Goal: Transaction & Acquisition: Purchase product/service

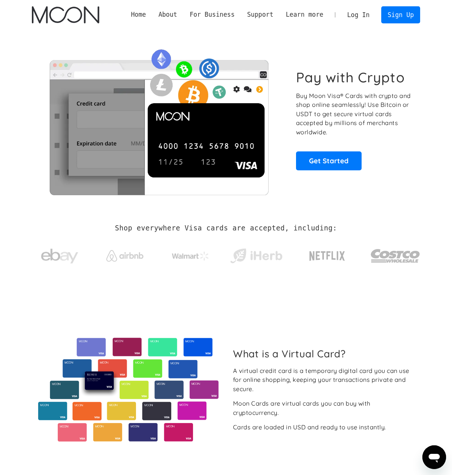
click at [373, 11] on link "Log In" at bounding box center [358, 15] width 35 height 16
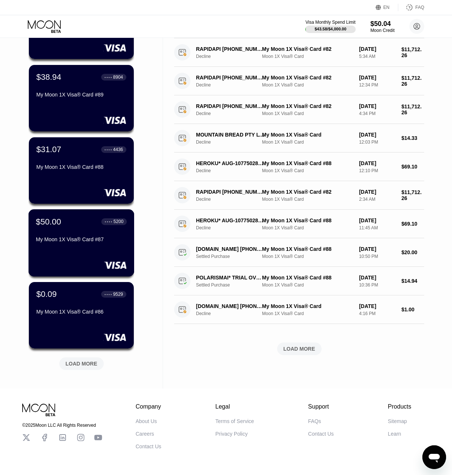
scroll to position [111, 0]
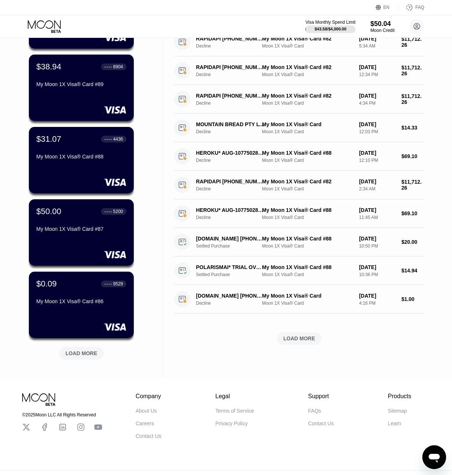
click at [77, 360] on div "$50.04 ● ● ● ● 1881 My Moon X Visa Card #3 $38.94 ● ● ● ● 8904 My Moon 1X Visa®…" at bounding box center [82, 171] width 106 height 400
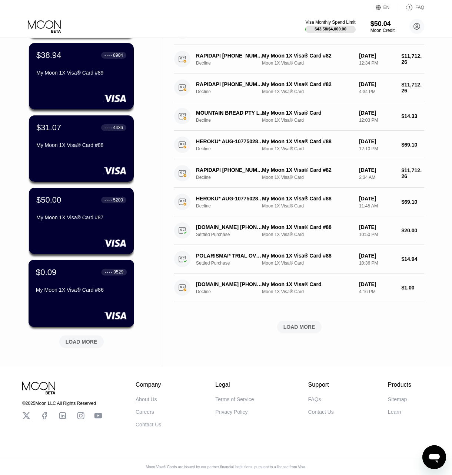
scroll to position [129, 0]
click at [72, 338] on div "LOAD MORE" at bounding box center [82, 341] width 32 height 7
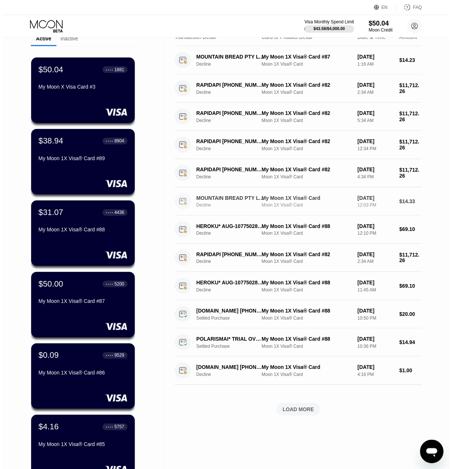
scroll to position [0, 0]
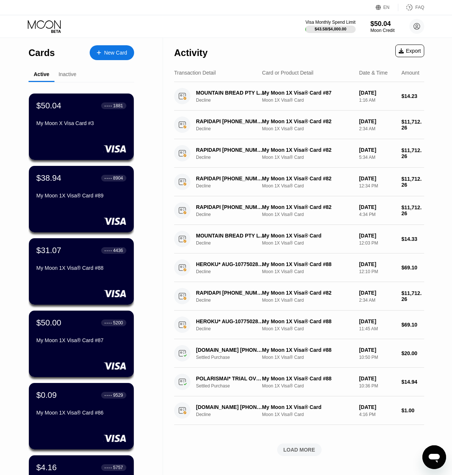
click at [118, 55] on div "New Card" at bounding box center [115, 53] width 23 height 6
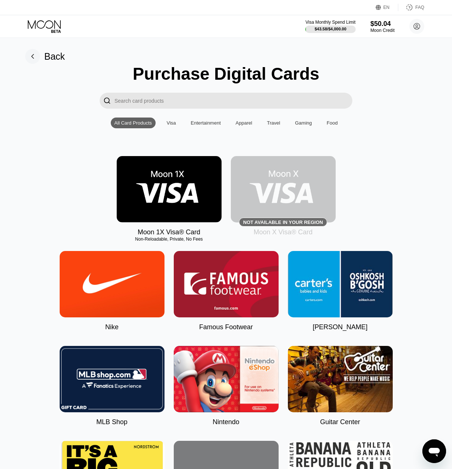
click at [172, 188] on img at bounding box center [169, 189] width 105 height 66
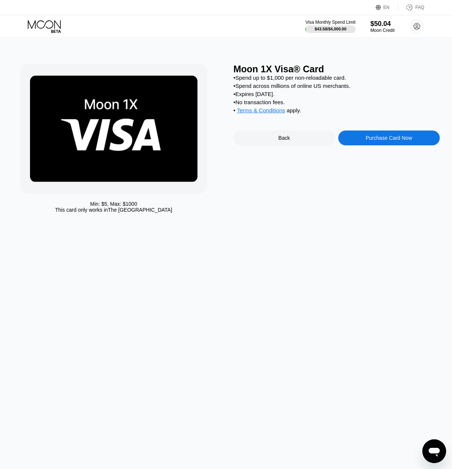
click at [371, 141] on div "Purchase Card Now" at bounding box center [389, 138] width 46 height 6
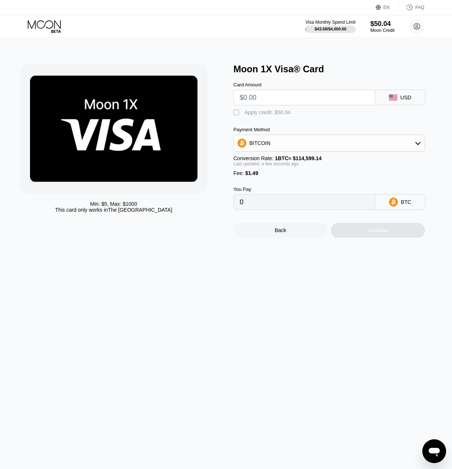
click at [280, 96] on input "text" at bounding box center [304, 97] width 129 height 15
type input "$7"
type input "0.00007409"
type input "$70"
type input "0.00062383"
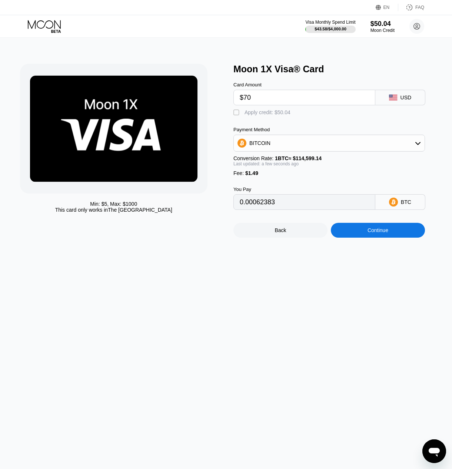
type input "$70"
click at [237, 115] on div "" at bounding box center [237, 112] width 7 height 7
type input "0.00018717"
click at [379, 233] on div "Continue" at bounding box center [378, 230] width 21 height 6
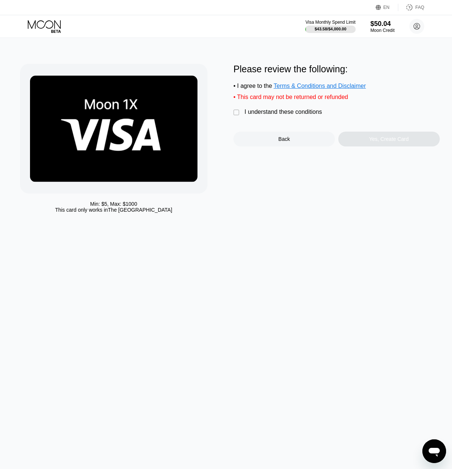
click at [241, 114] on div " I understand these conditions" at bounding box center [280, 113] width 92 height 8
click at [372, 142] on div "Yes, Create Card" at bounding box center [389, 139] width 40 height 6
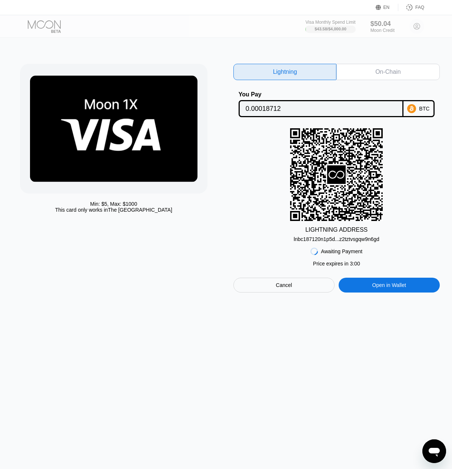
click at [368, 69] on div "On-Chain" at bounding box center [388, 72] width 103 height 16
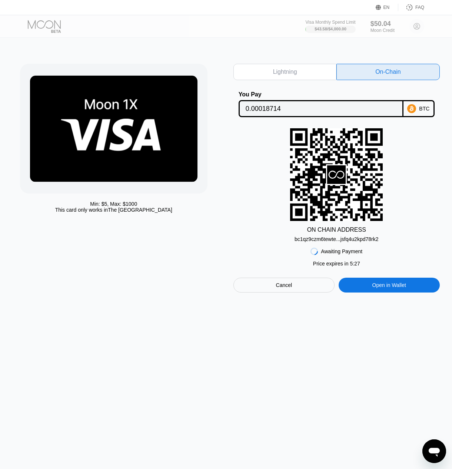
click at [341, 241] on div "bc1qz9czm6tewte...jsfq4u2kpd78rk2" at bounding box center [337, 239] width 84 height 6
click at [256, 108] on input "0.00018714" at bounding box center [321, 108] width 151 height 15
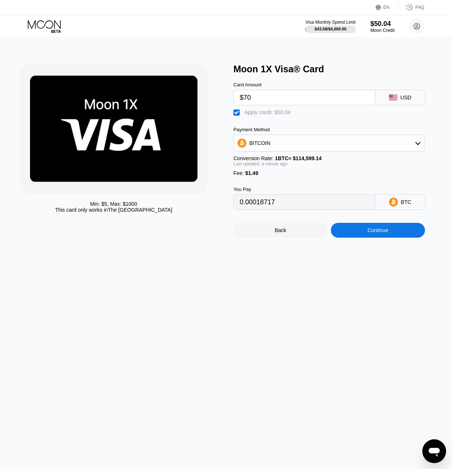
click at [293, 100] on input "$70" at bounding box center [304, 97] width 129 height 15
drag, startPoint x: 280, startPoint y: 98, endPoint x: 131, endPoint y: 85, distance: 150.0
click at [156, 85] on div "Min: $ 5 , Max: $ 1000 This card only works in The United States Moon 1X Visa® …" at bounding box center [226, 151] width 413 height 174
type input "$8"
type input "0"
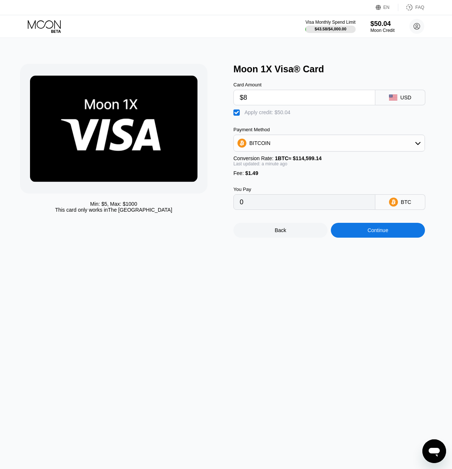
type input "$80"
type input "0.00027443"
type input "$80"
click at [363, 236] on div "Continue" at bounding box center [378, 230] width 94 height 15
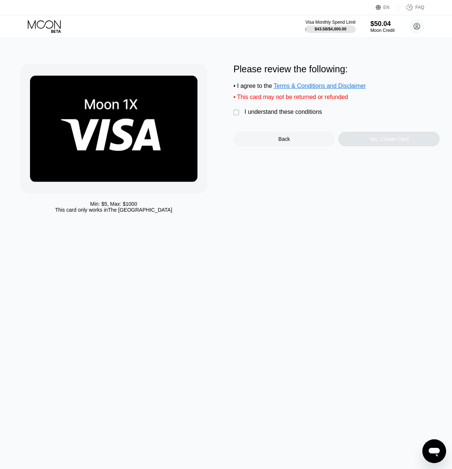
click at [241, 112] on div "Please review the following: • I agree to the Terms & Conditions and Disclaimer…" at bounding box center [337, 105] width 207 height 83
click at [236, 116] on div "" at bounding box center [237, 112] width 7 height 7
click at [367, 146] on div "Yes, Create Card" at bounding box center [390, 139] width 102 height 15
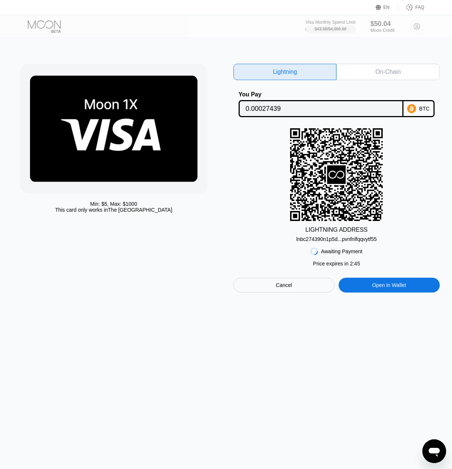
click at [368, 61] on div "Min: $ 5 , Max: $ 1000 This card only works in The United States Lightning On-C…" at bounding box center [226, 253] width 458 height 431
click at [367, 68] on div "On-Chain" at bounding box center [388, 72] width 103 height 16
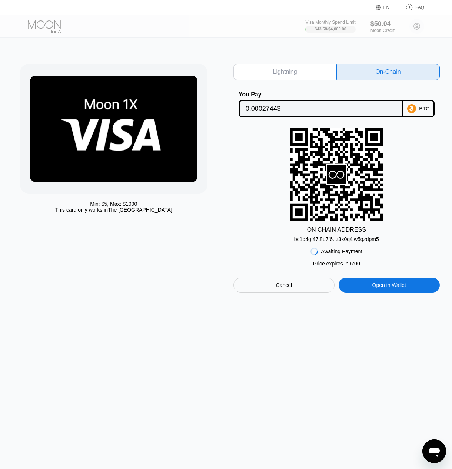
click at [335, 238] on div "bc1q4gf47t8u7f6...t3x0q4lw5qzdpm5" at bounding box center [336, 239] width 85 height 6
click at [263, 105] on input "0.00027443" at bounding box center [321, 108] width 151 height 15
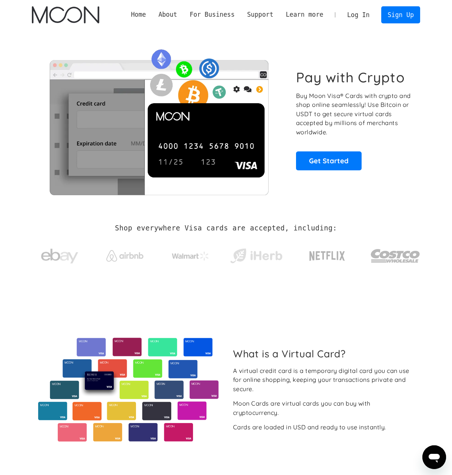
click at [363, 11] on link "Log In" at bounding box center [358, 15] width 35 height 16
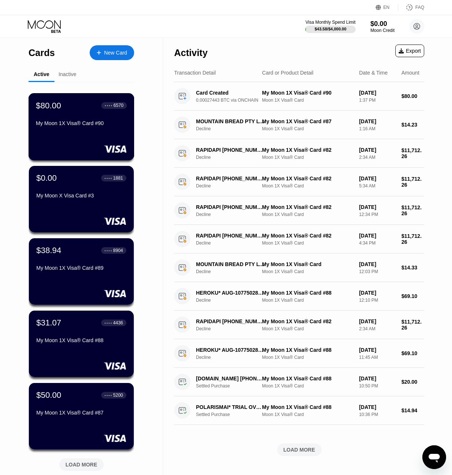
click at [91, 122] on div "$80.00 ● ● ● ● 6570 My Moon 1X Visa® Card #90" at bounding box center [81, 114] width 91 height 29
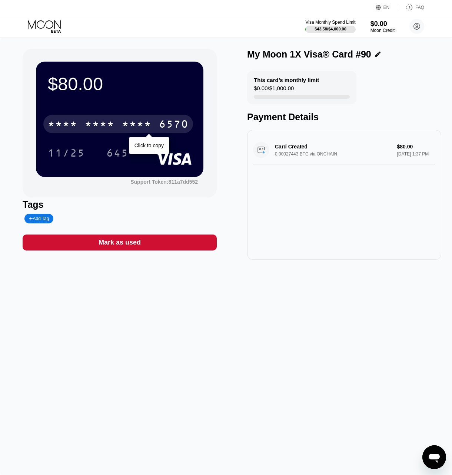
drag, startPoint x: 125, startPoint y: 122, endPoint x: 133, endPoint y: 110, distance: 13.9
click at [125, 121] on div "* * * *" at bounding box center [137, 125] width 30 height 12
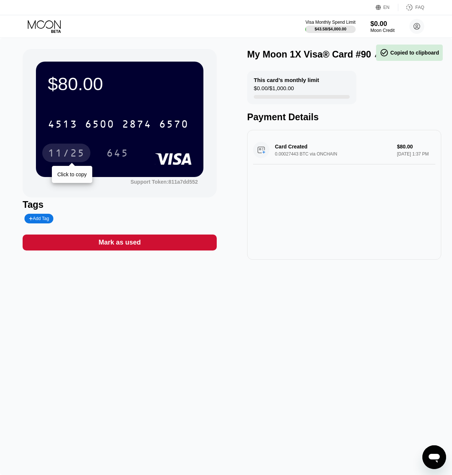
click at [69, 150] on div "11/25" at bounding box center [66, 154] width 37 height 12
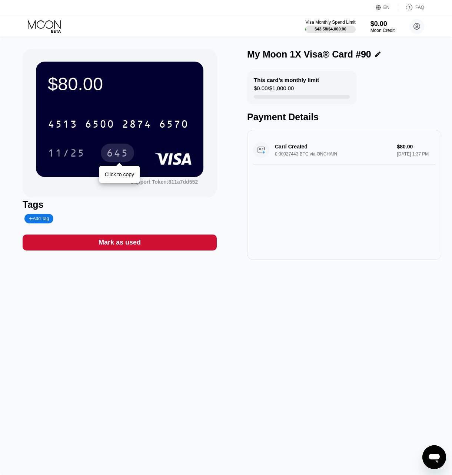
drag, startPoint x: 121, startPoint y: 150, endPoint x: 131, endPoint y: 125, distance: 27.1
click at [121, 150] on div "645" at bounding box center [117, 154] width 22 height 12
